Goal: Information Seeking & Learning: Compare options

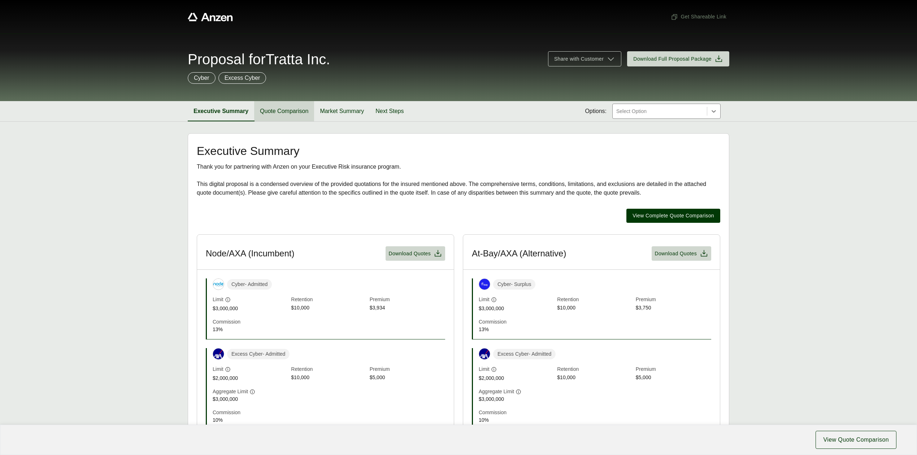
click at [294, 114] on button "Quote Comparison" at bounding box center [284, 111] width 60 height 20
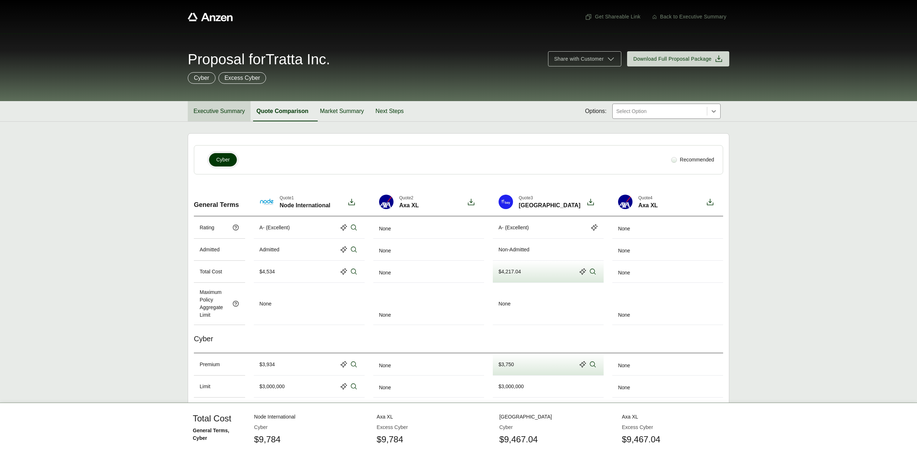
click at [214, 112] on button "Executive Summary" at bounding box center [219, 111] width 63 height 20
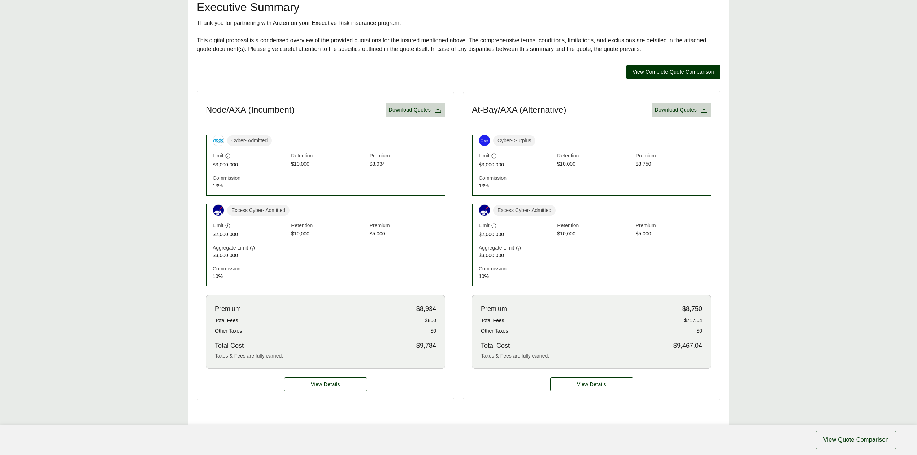
scroll to position [144, 0]
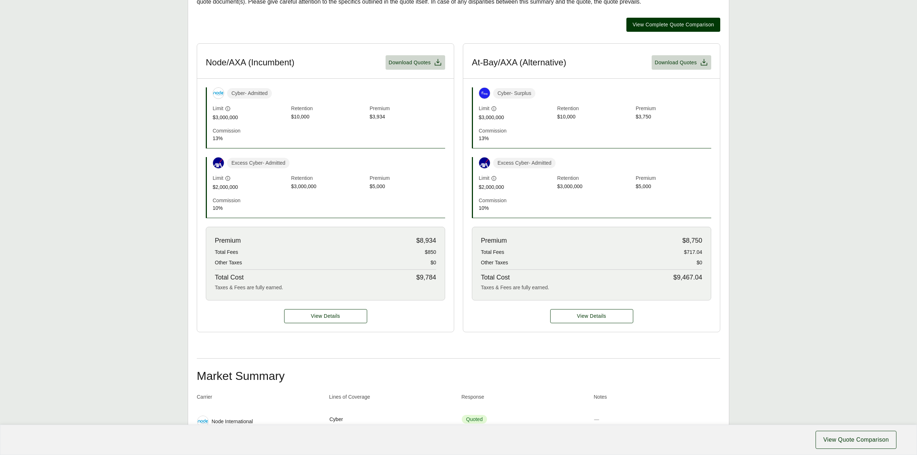
scroll to position [191, 0]
click at [302, 318] on button "View Details" at bounding box center [325, 316] width 83 height 14
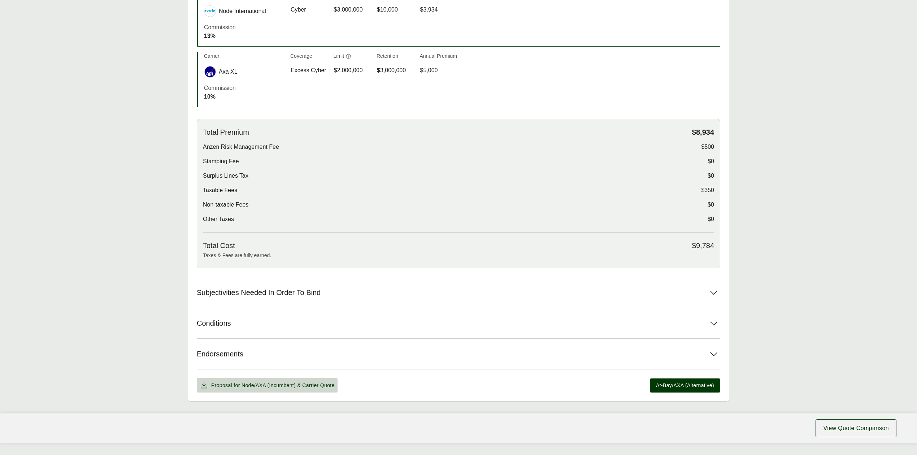
scroll to position [192, 0]
click at [314, 294] on span "Subjectivities Needed In Order To Bind" at bounding box center [259, 291] width 124 height 9
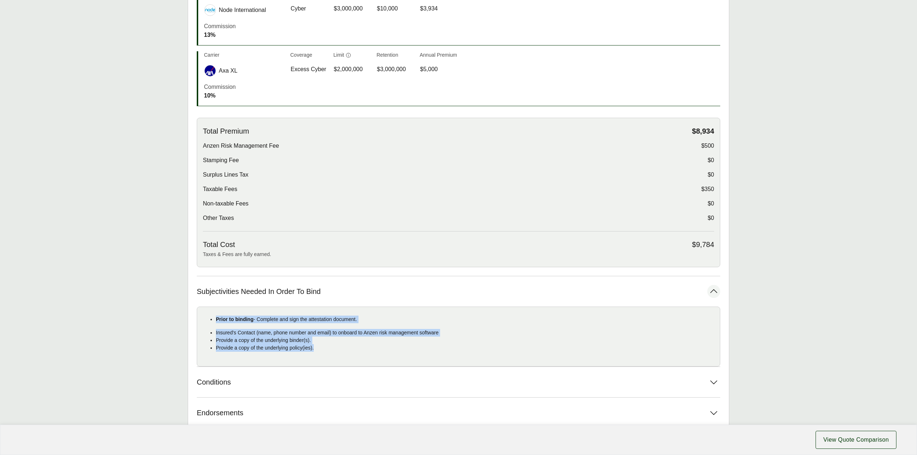
drag, startPoint x: 215, startPoint y: 319, endPoint x: 326, endPoint y: 352, distance: 115.2
click at [326, 352] on div "Prior to binding - Complete and sign the attestation document. Insured's Contac…" at bounding box center [459, 337] width 524 height 60
click at [362, 349] on p "Provide a copy of the underlying policy(ies)." at bounding box center [465, 348] width 498 height 8
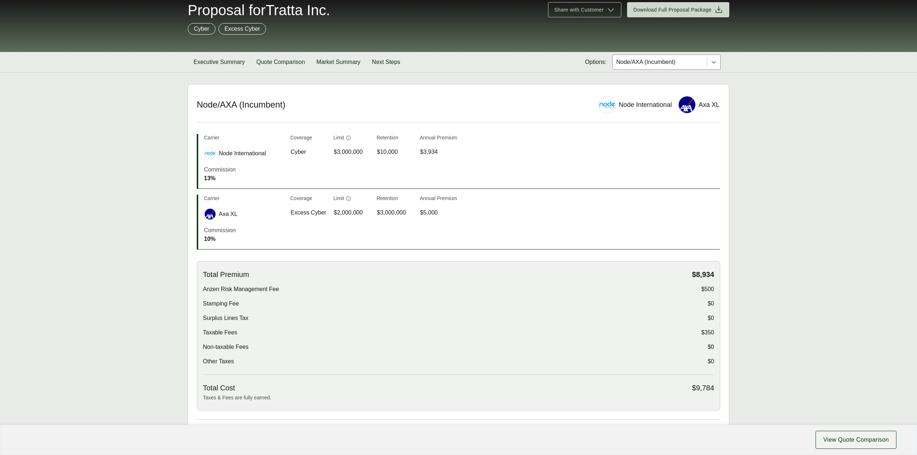
scroll to position [48, 0]
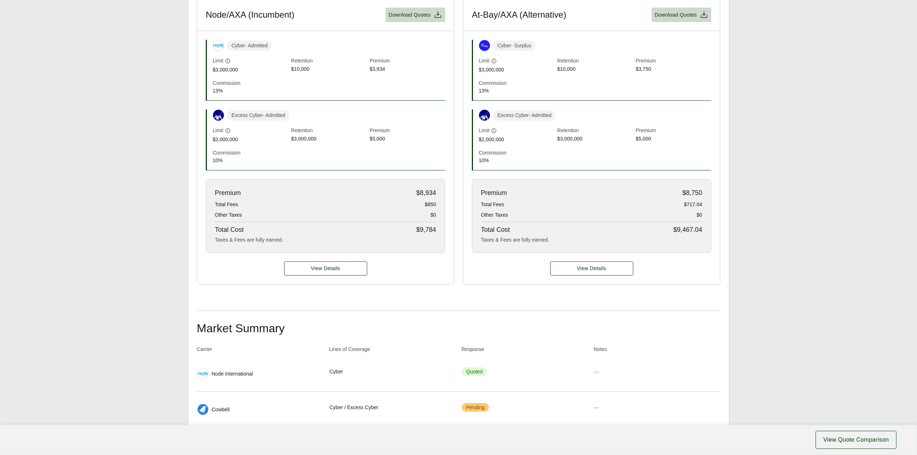
scroll to position [240, 0]
click at [332, 265] on span "View Details" at bounding box center [325, 267] width 29 height 8
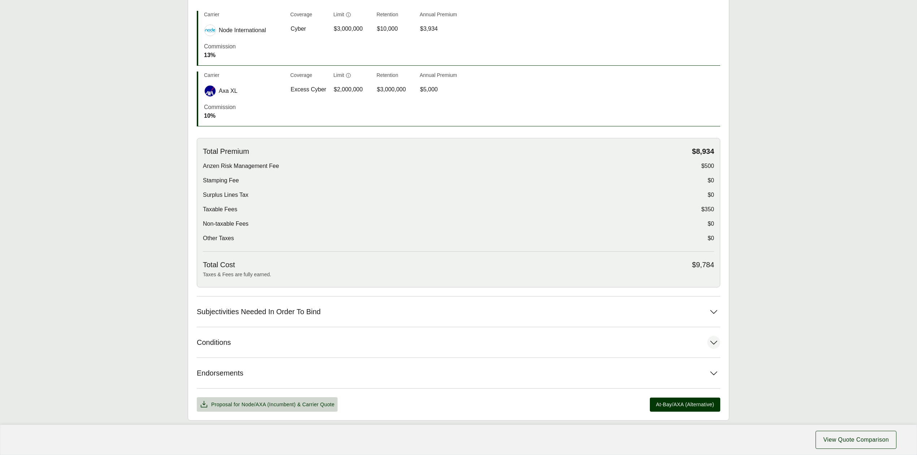
scroll to position [211, 0]
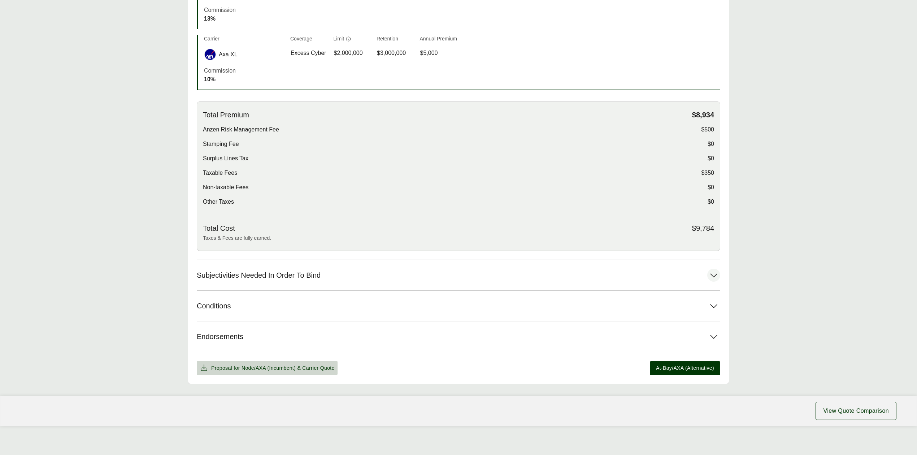
click at [359, 279] on button "Subjectivities Needed In Order To Bind" at bounding box center [459, 275] width 524 height 30
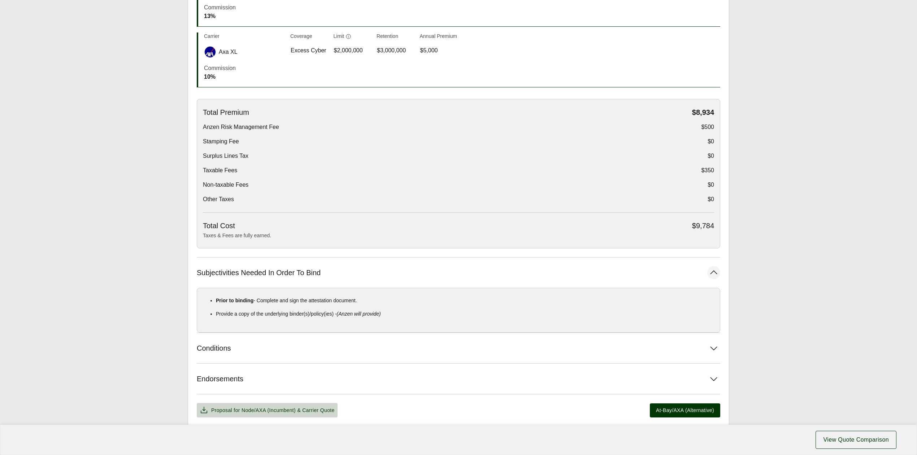
drag, startPoint x: 216, startPoint y: 304, endPoint x: 417, endPoint y: 318, distance: 201.7
click at [417, 318] on div "Prior to binding - Complete and sign the attestation document. Provide a copy o…" at bounding box center [459, 310] width 524 height 45
copy div "Prior to binding - Complete and sign the attestation document. Provide a copy o…"
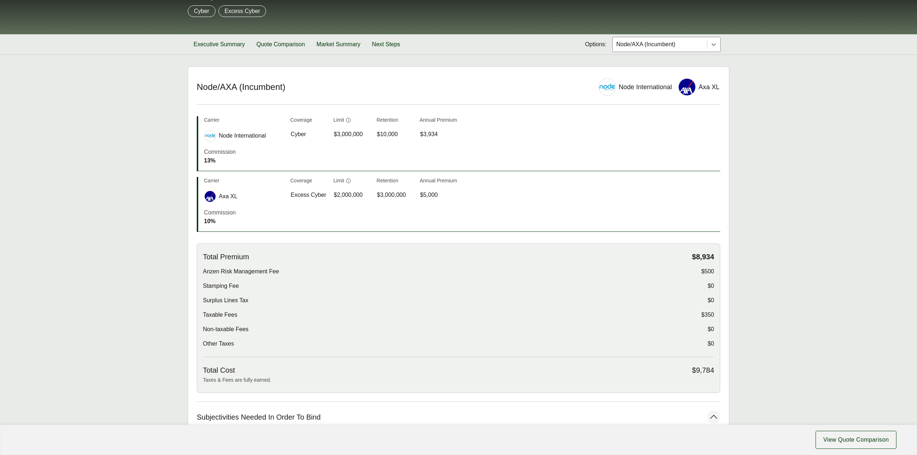
click at [656, 45] on div at bounding box center [660, 44] width 88 height 9
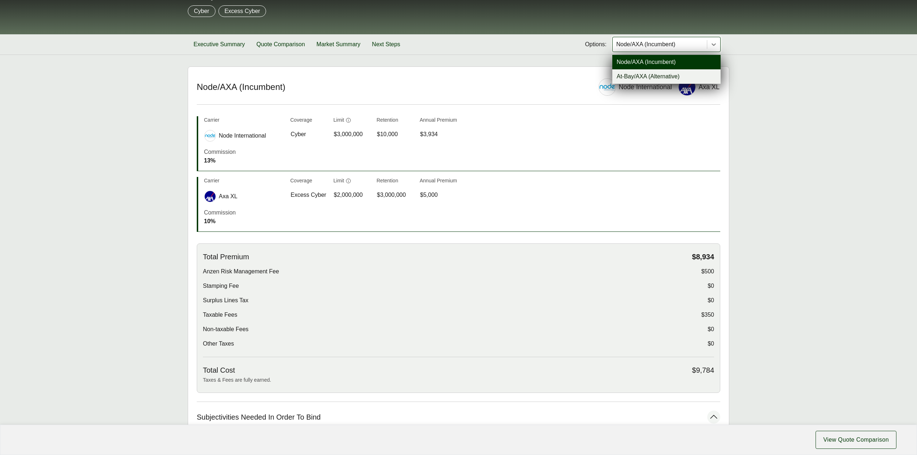
click at [646, 78] on div "At-Bay/AXA (Alternative)" at bounding box center [667, 76] width 108 height 14
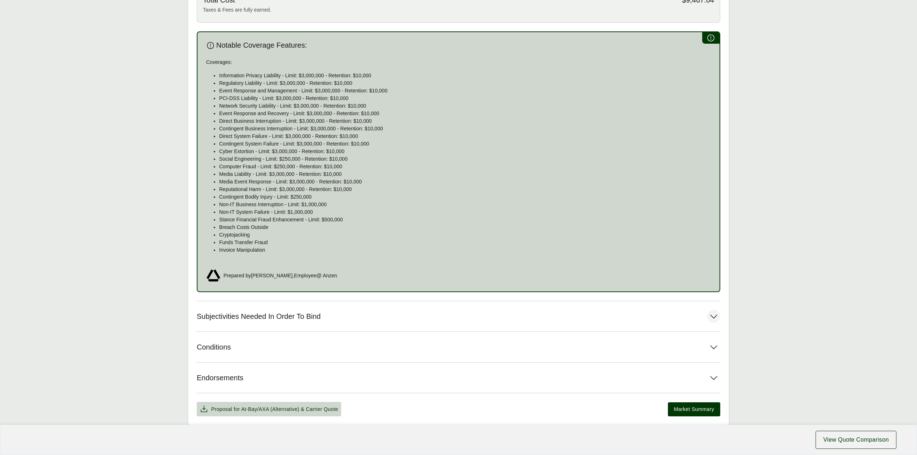
scroll to position [452, 0]
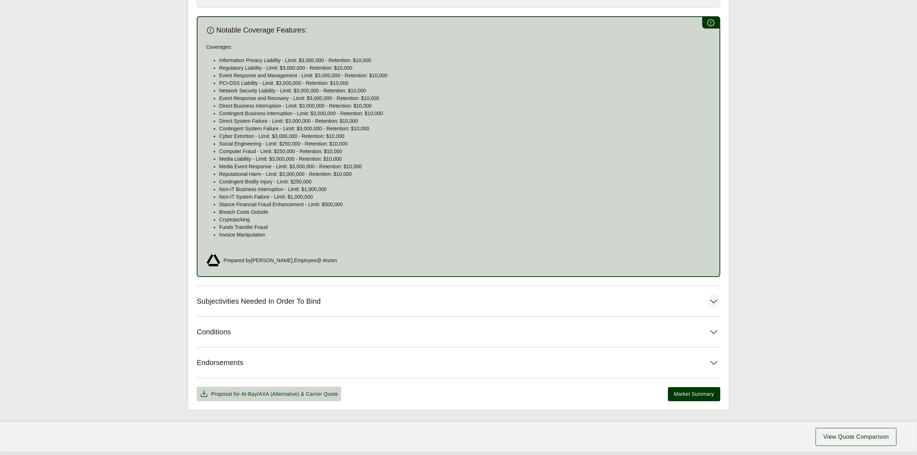
click at [331, 306] on button "Subjectivities Needed In Order To Bind" at bounding box center [459, 301] width 524 height 30
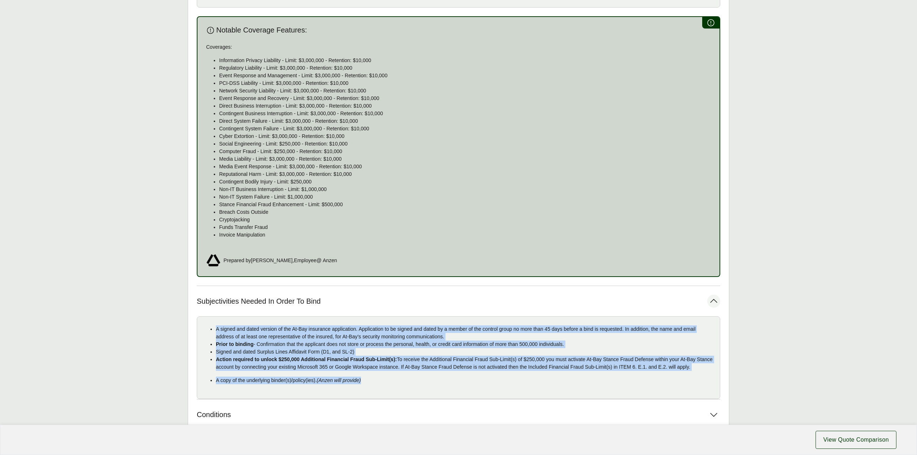
drag, startPoint x: 216, startPoint y: 328, endPoint x: 386, endPoint y: 393, distance: 182.3
click at [386, 393] on div "A signed and dated version of the At-Bay insurance application. Application to …" at bounding box center [459, 357] width 524 height 83
copy div "L ipsumd sit ametc adipisc el sed Do-Eiu temporinc utlaboreetd. Magnaaliqua en …"
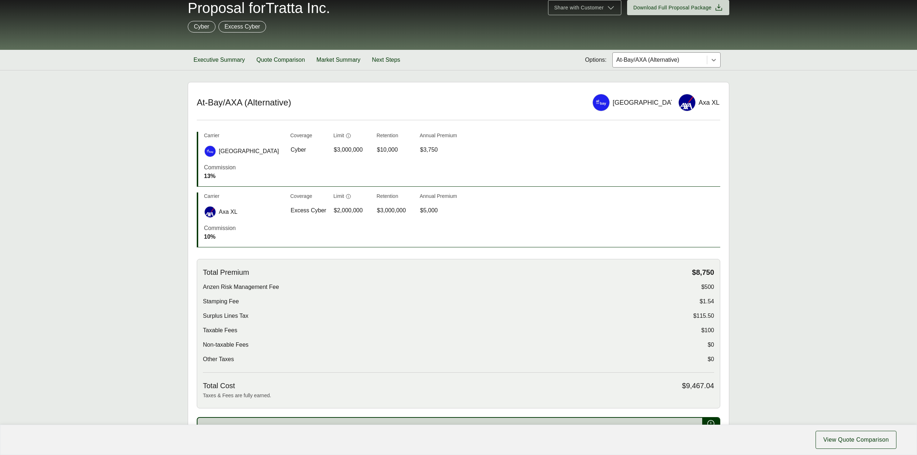
scroll to position [0, 0]
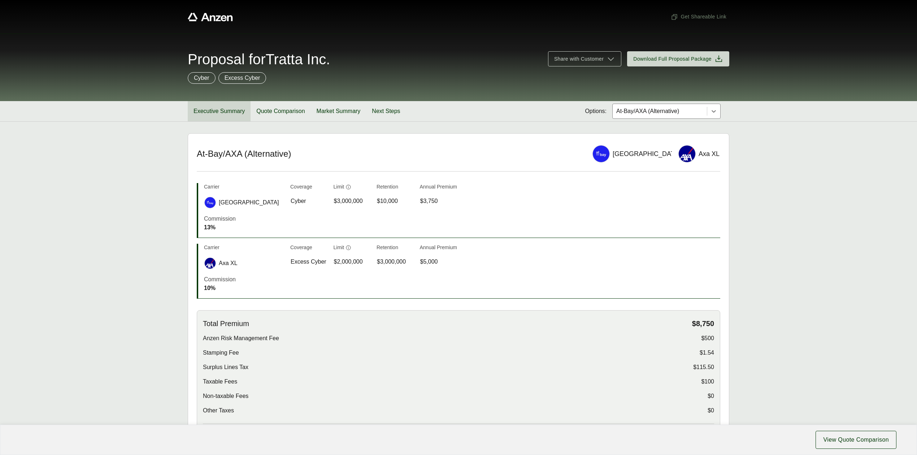
click at [234, 114] on button "Executive Summary" at bounding box center [219, 111] width 63 height 20
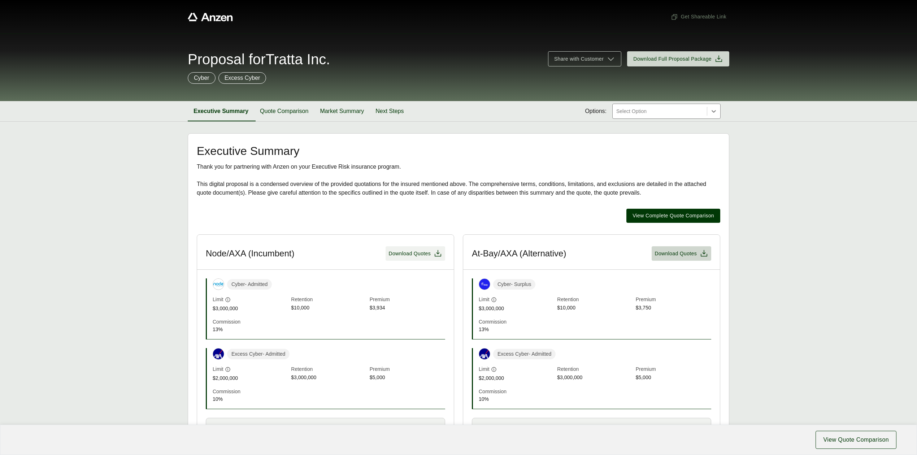
click at [404, 255] on span "Download Quotes" at bounding box center [410, 254] width 42 height 8
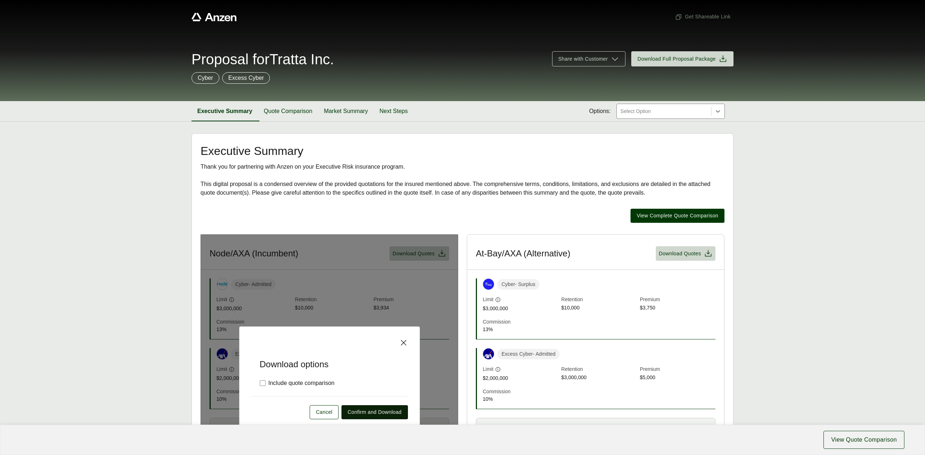
click at [378, 416] on span "Confirm and Download" at bounding box center [374, 412] width 54 height 8
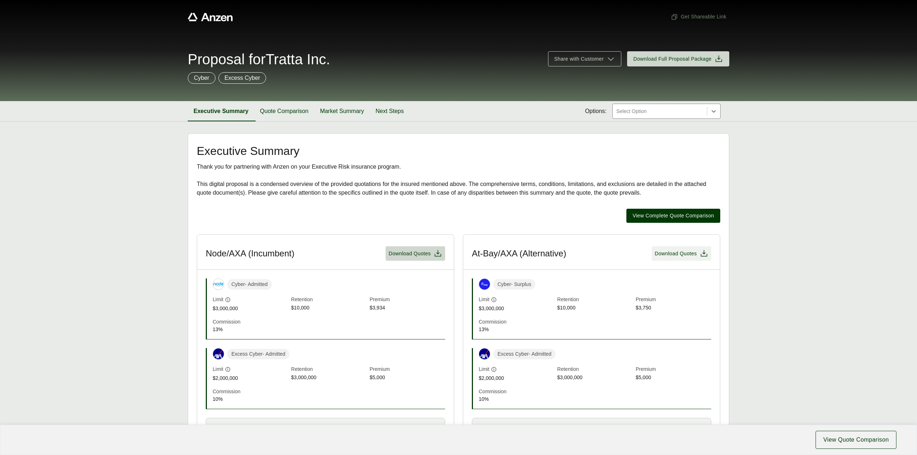
click at [688, 257] on span "Download Quotes" at bounding box center [676, 254] width 42 height 8
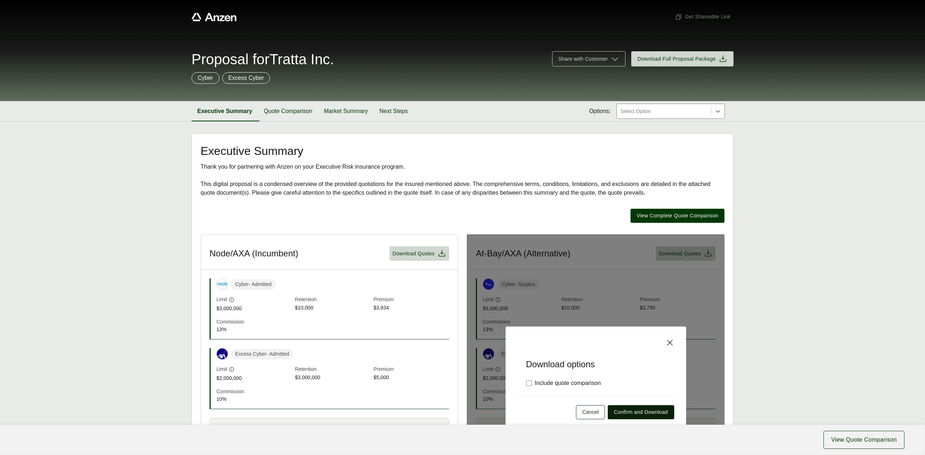
click at [626, 414] on span "Confirm and Download" at bounding box center [641, 412] width 54 height 8
